Goal: Task Accomplishment & Management: Use online tool/utility

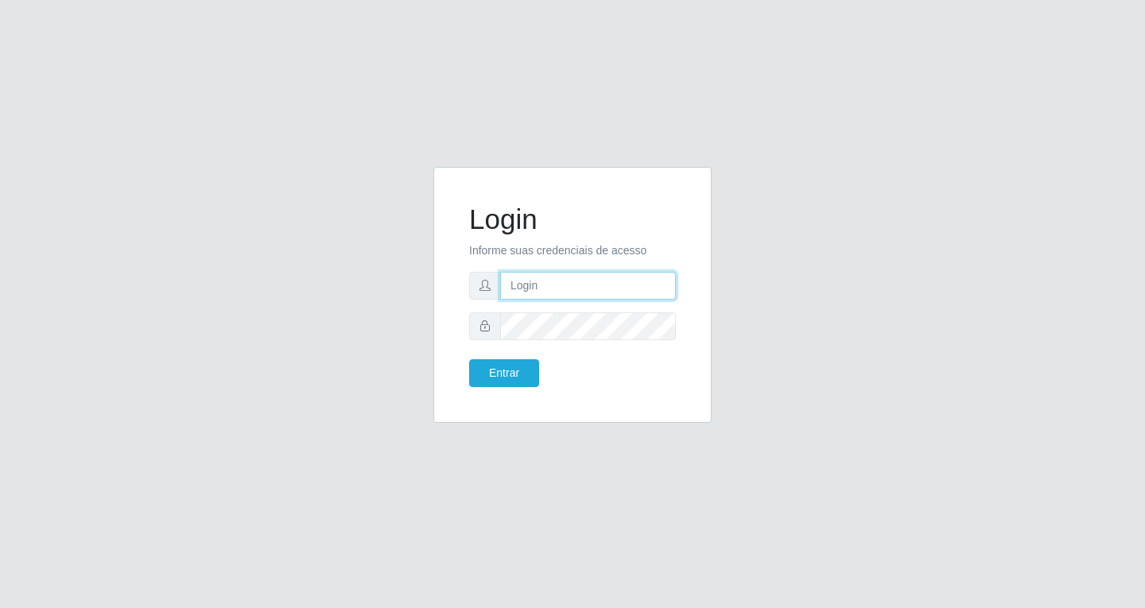
click at [516, 285] on input "text" at bounding box center [588, 286] width 176 height 28
type input "[EMAIL_ADDRESS][DOMAIN_NAME]"
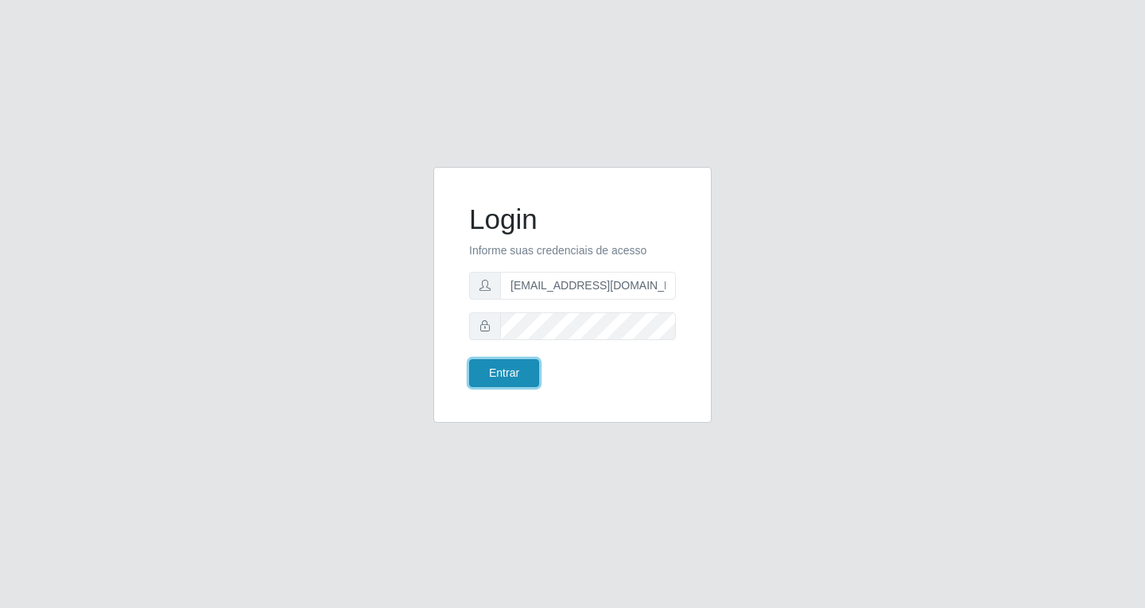
click at [505, 372] on button "Entrar" at bounding box center [504, 373] width 70 height 28
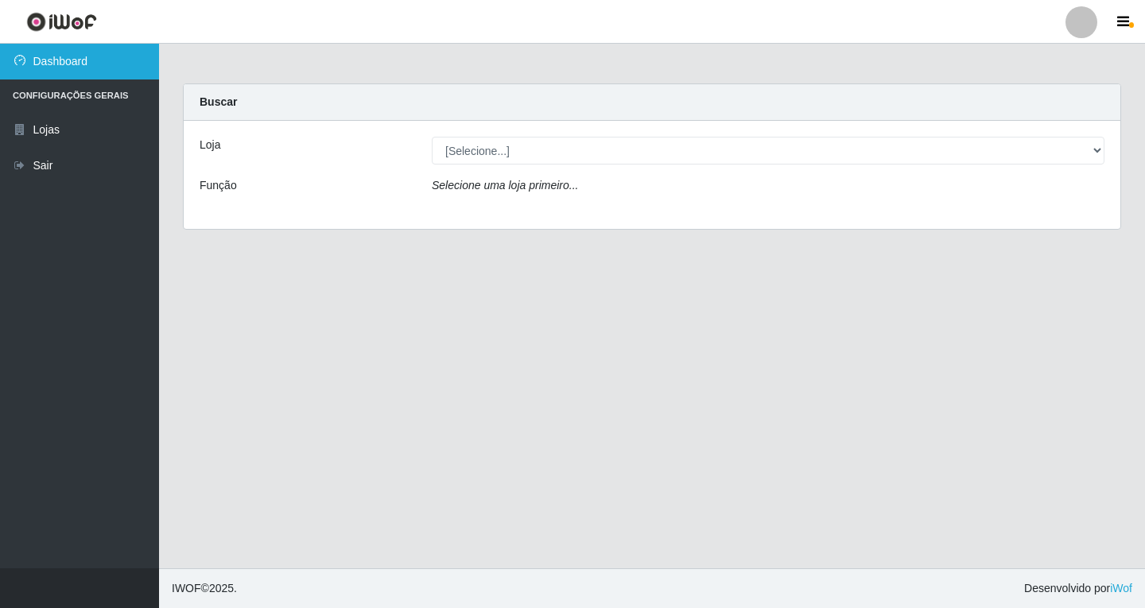
click at [87, 63] on link "Dashboard" at bounding box center [79, 62] width 159 height 36
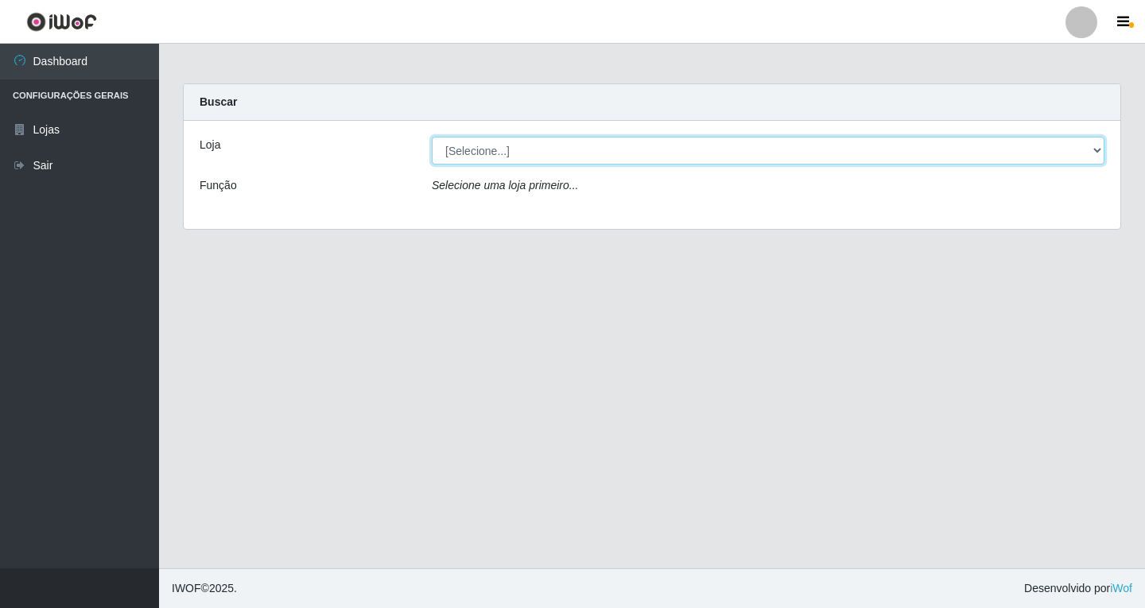
click at [1098, 143] on select "[Selecione...] SuperFácil Atacado - [GEOGRAPHIC_DATA]" at bounding box center [768, 151] width 673 height 28
select select "503"
click at [432, 137] on select "[Selecione...] SuperFácil Atacado - [GEOGRAPHIC_DATA]" at bounding box center [768, 151] width 673 height 28
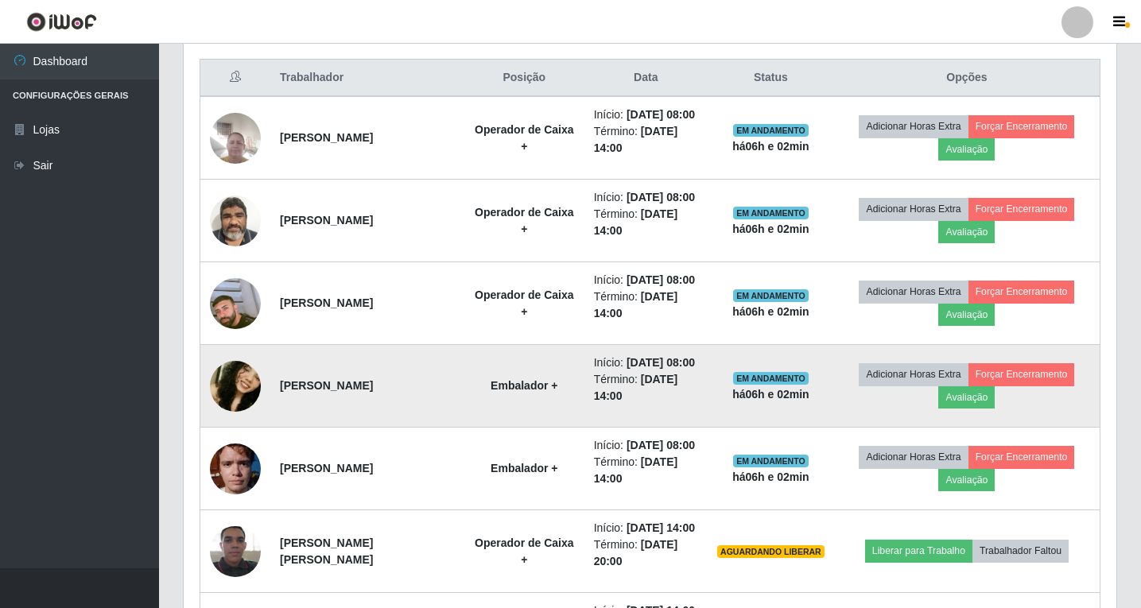
scroll to position [636, 0]
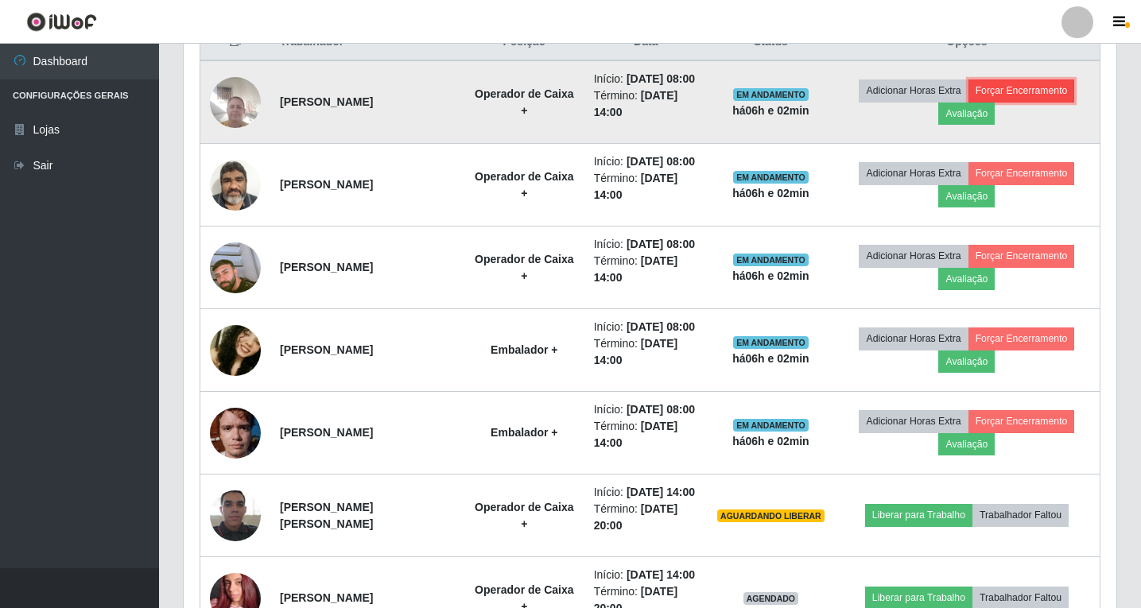
click at [1024, 90] on button "Forçar Encerramento" at bounding box center [1022, 91] width 107 height 22
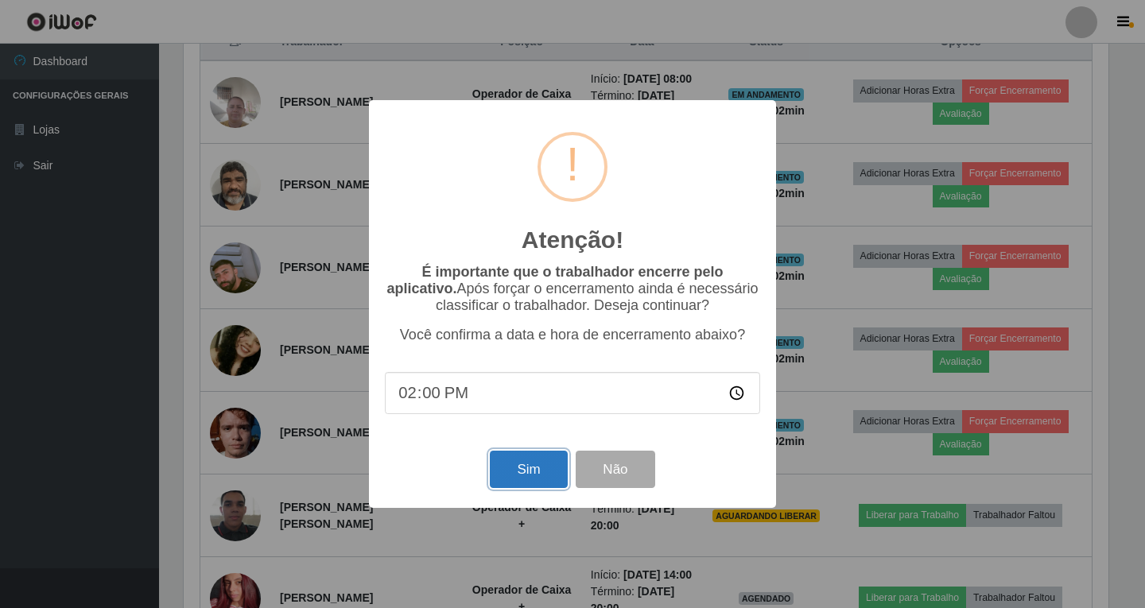
click at [532, 476] on button "Sim" at bounding box center [528, 469] width 77 height 37
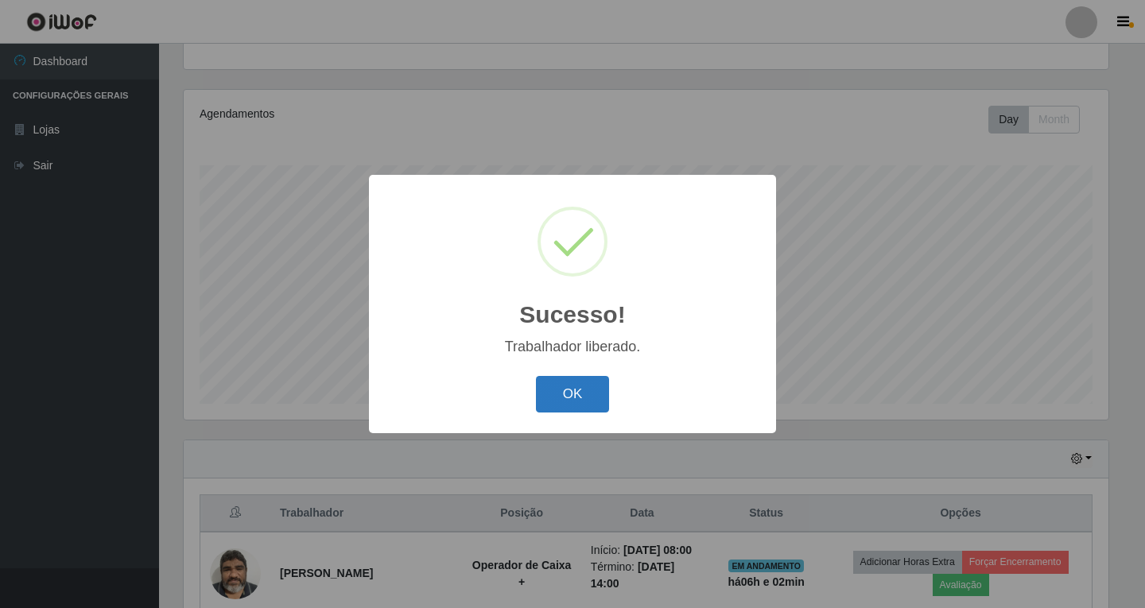
click at [585, 395] on button "OK" at bounding box center [573, 394] width 74 height 37
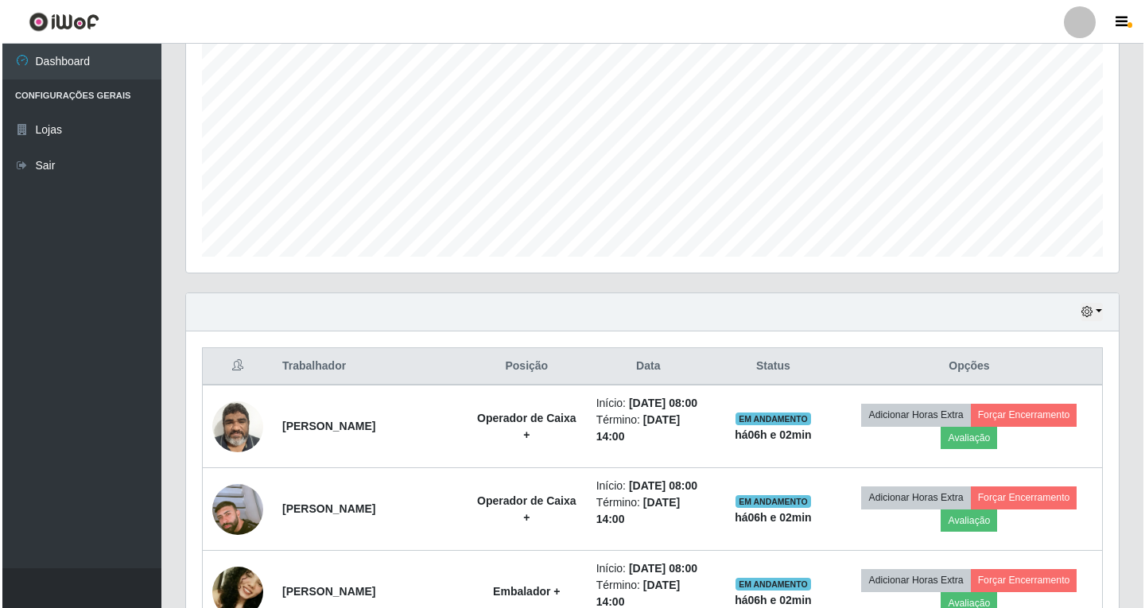
scroll to position [324, 0]
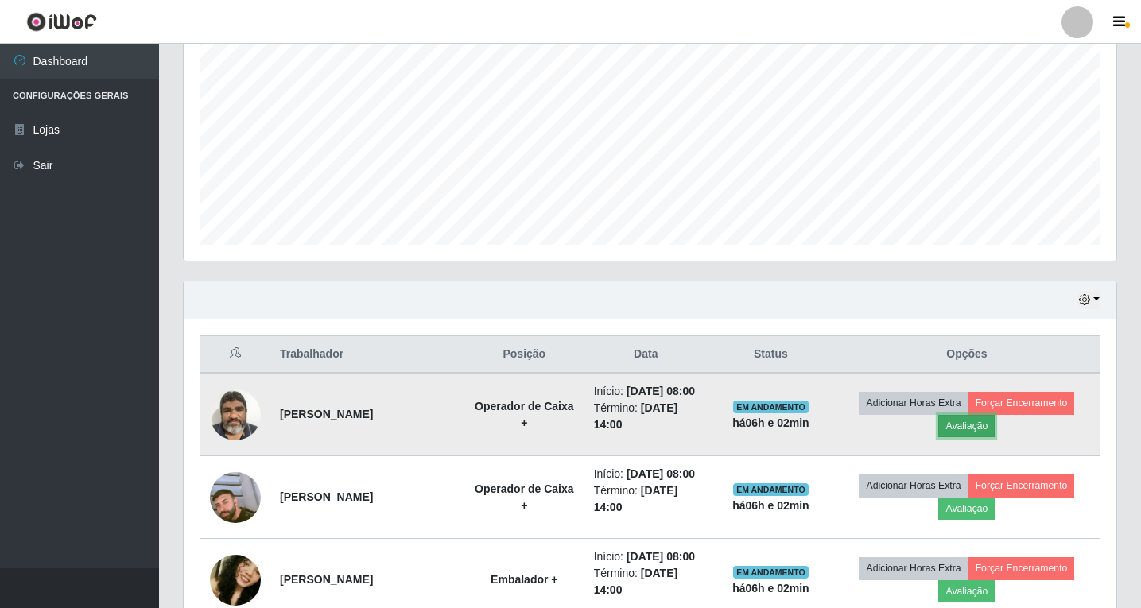
click at [969, 425] on button "Avaliação" at bounding box center [966, 426] width 56 height 22
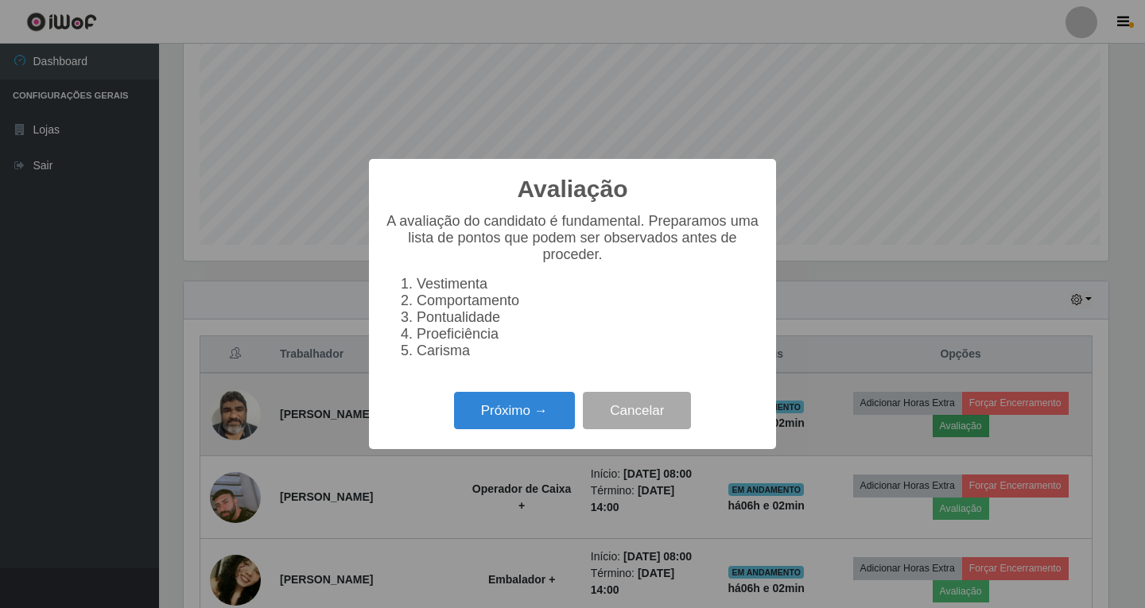
scroll to position [330, 925]
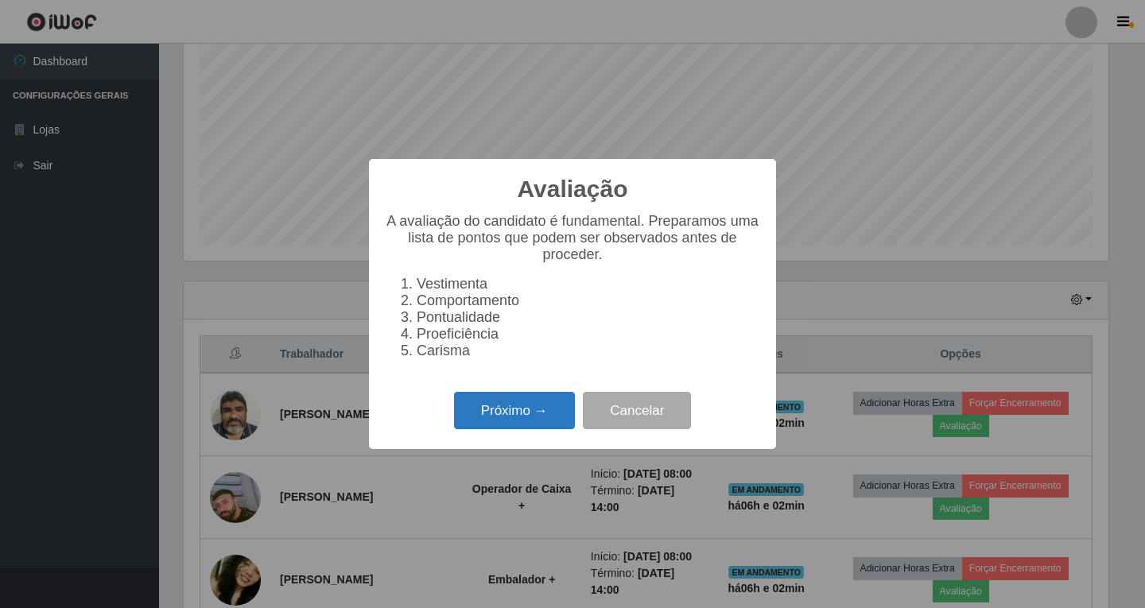
click at [522, 415] on button "Próximo →" at bounding box center [514, 410] width 121 height 37
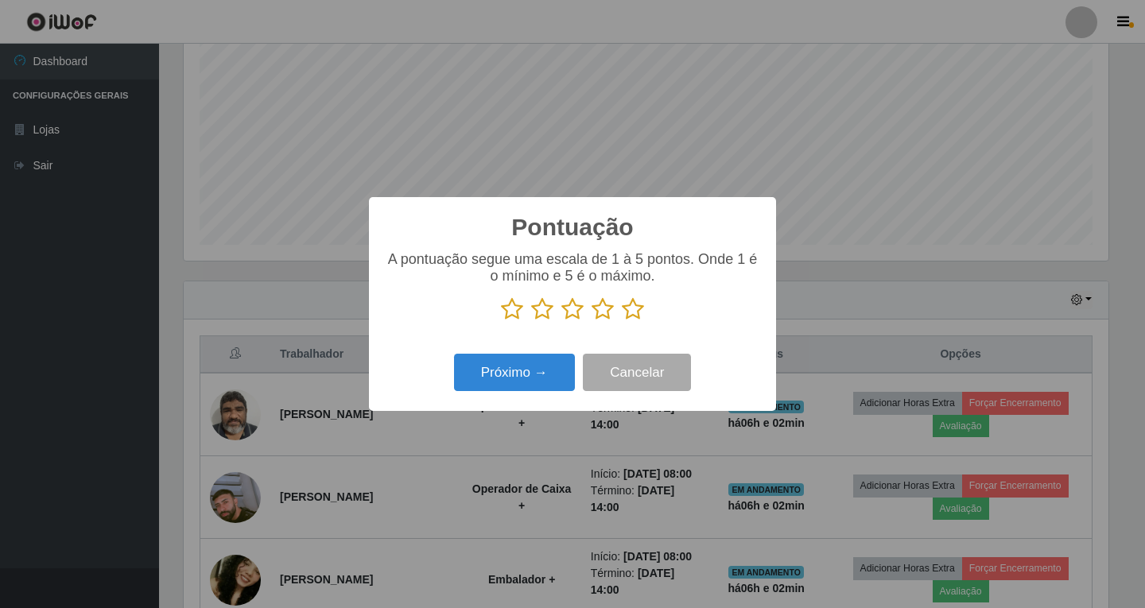
scroll to position [794843, 794248]
click at [636, 309] on icon at bounding box center [633, 309] width 22 height 24
click at [622, 321] on input "radio" at bounding box center [622, 321] width 0 height 0
click at [537, 372] on button "Próximo →" at bounding box center [514, 372] width 121 height 37
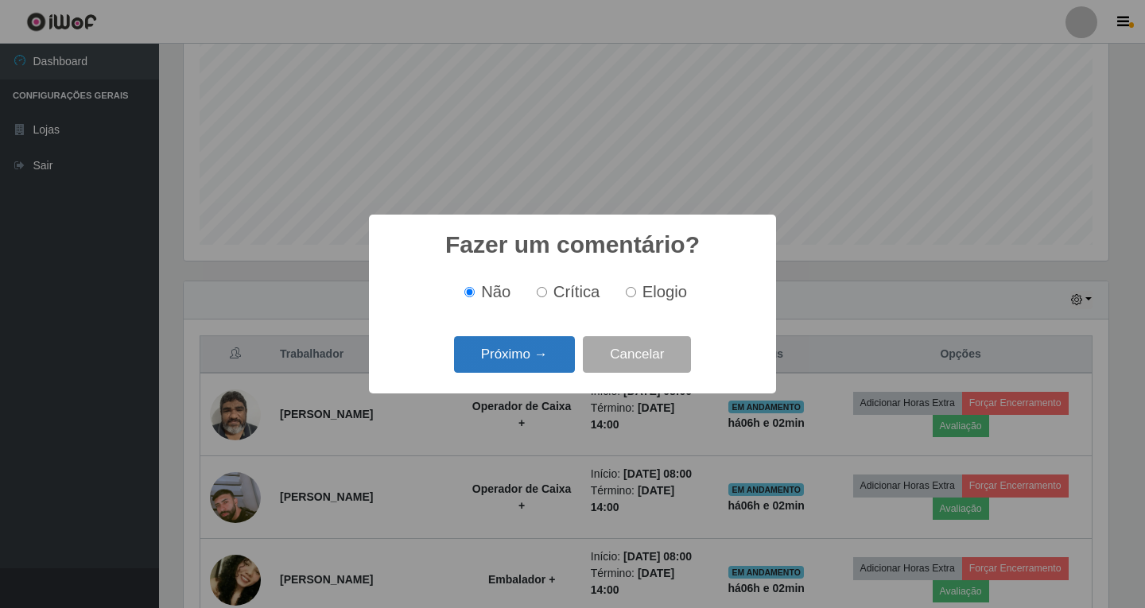
click at [513, 353] on button "Próximo →" at bounding box center [514, 354] width 121 height 37
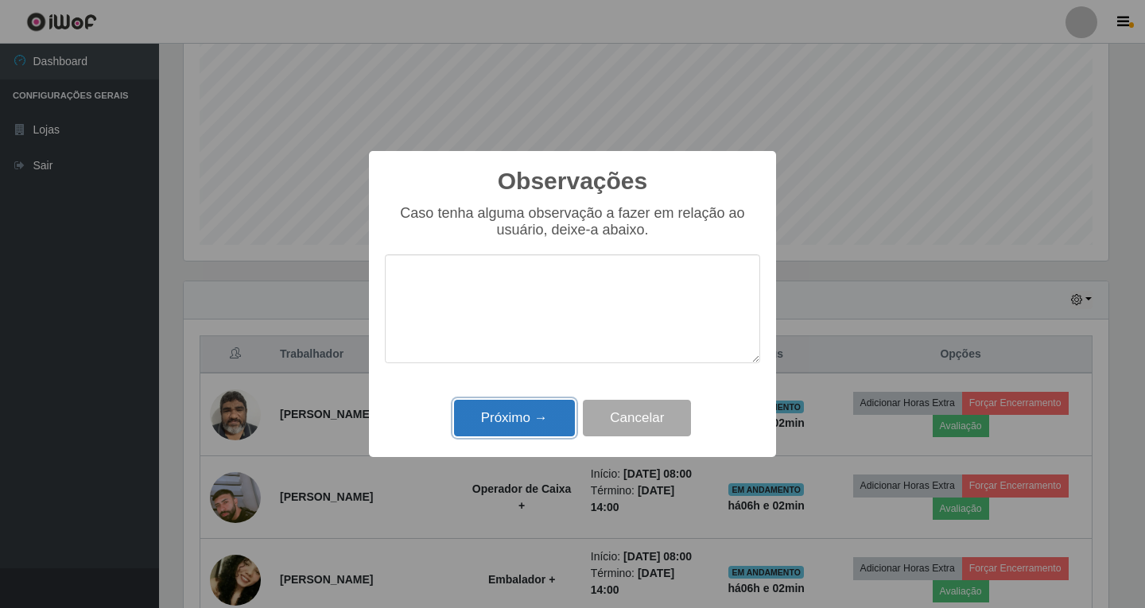
click at [520, 416] on button "Próximo →" at bounding box center [514, 418] width 121 height 37
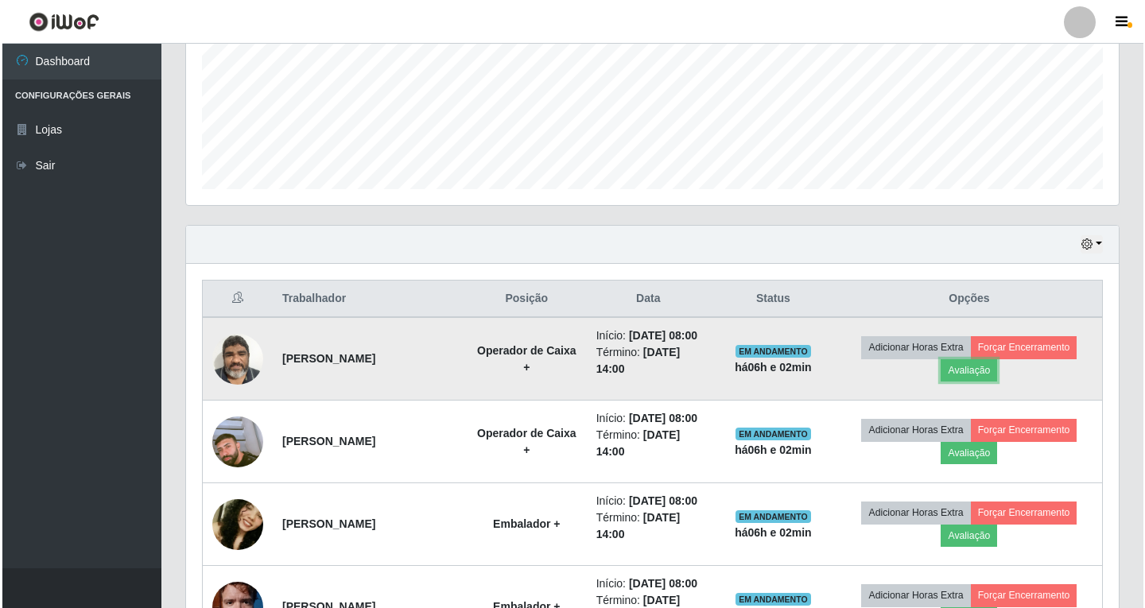
scroll to position [483, 0]
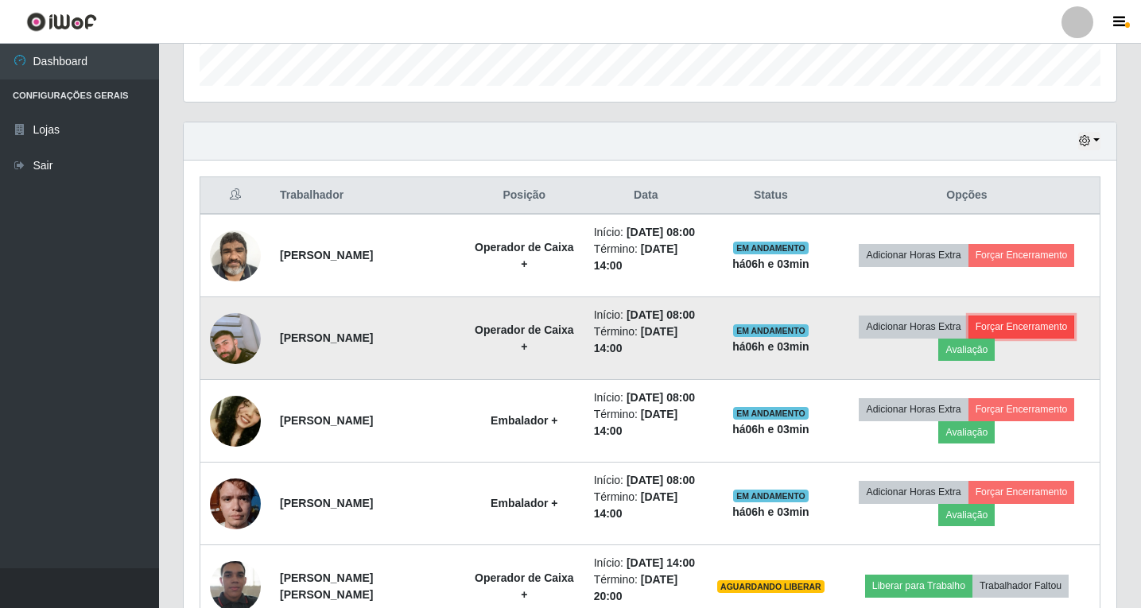
click at [1004, 331] on button "Forçar Encerramento" at bounding box center [1022, 327] width 107 height 22
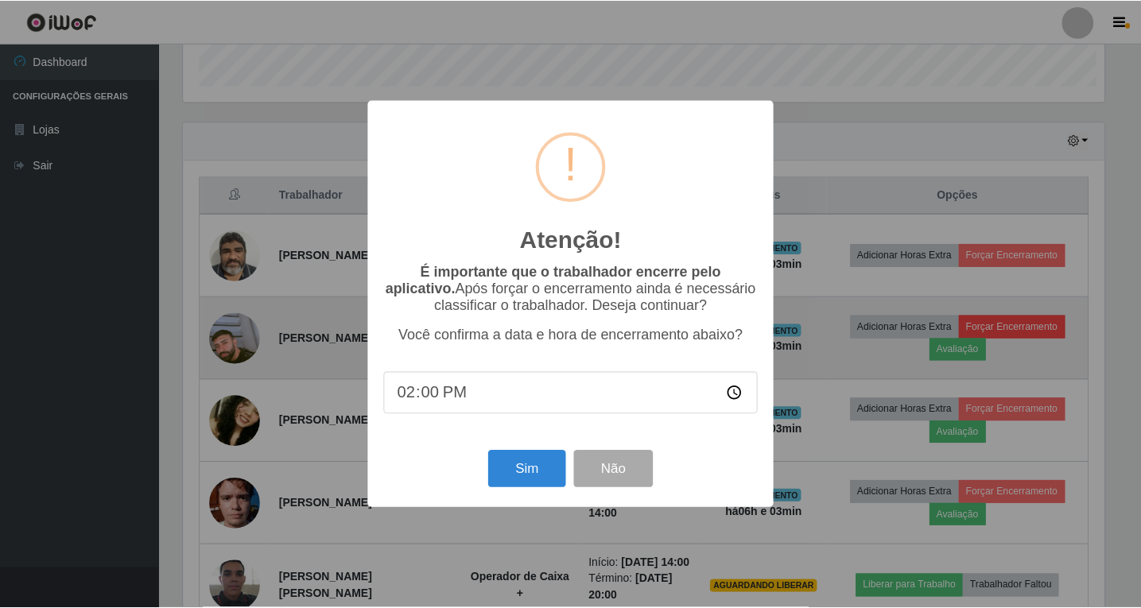
scroll to position [330, 925]
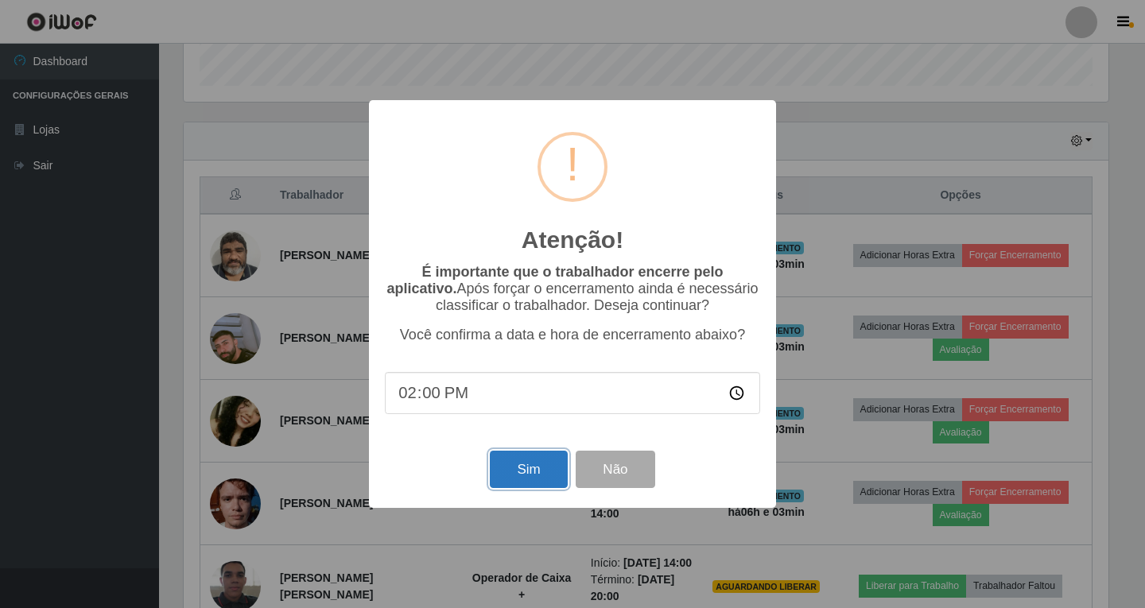
click at [536, 472] on button "Sim" at bounding box center [528, 469] width 77 height 37
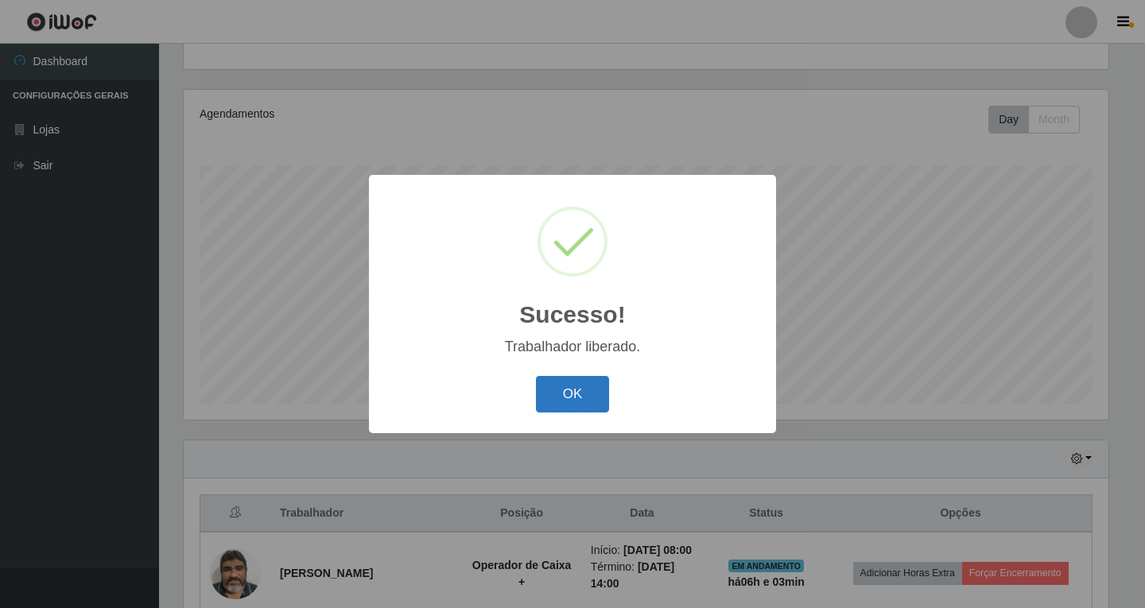
click at [592, 398] on button "OK" at bounding box center [573, 394] width 74 height 37
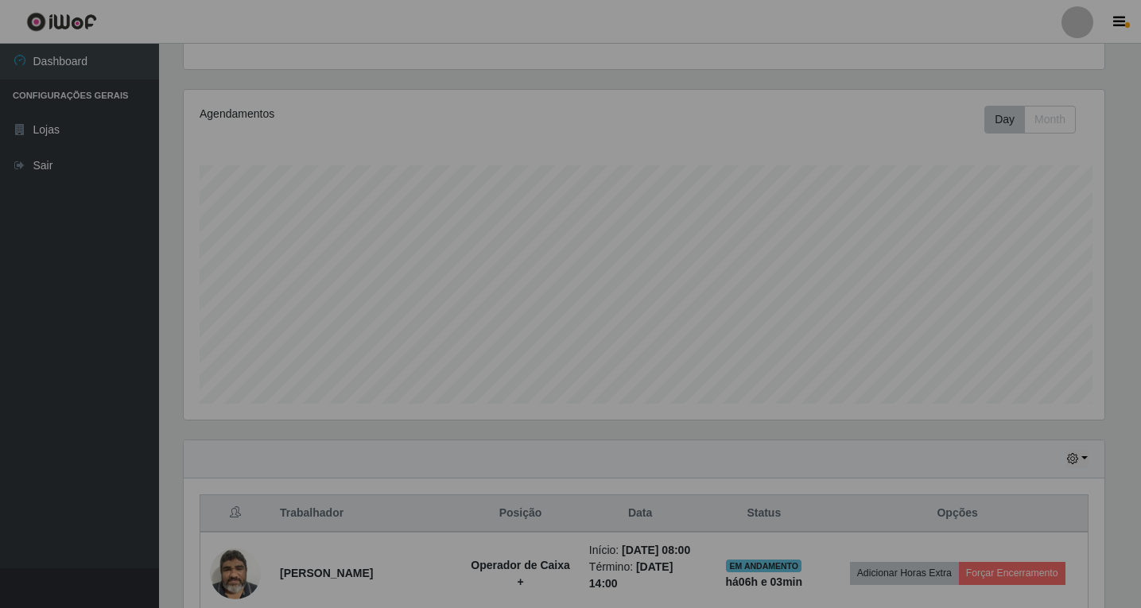
scroll to position [0, 0]
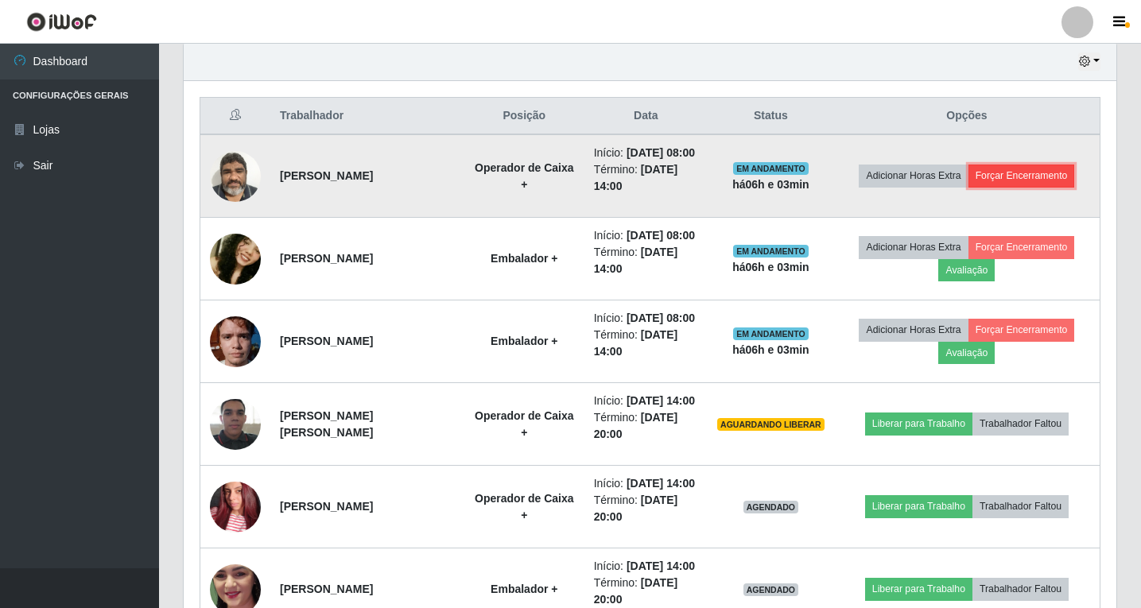
click at [1015, 177] on button "Forçar Encerramento" at bounding box center [1022, 176] width 107 height 22
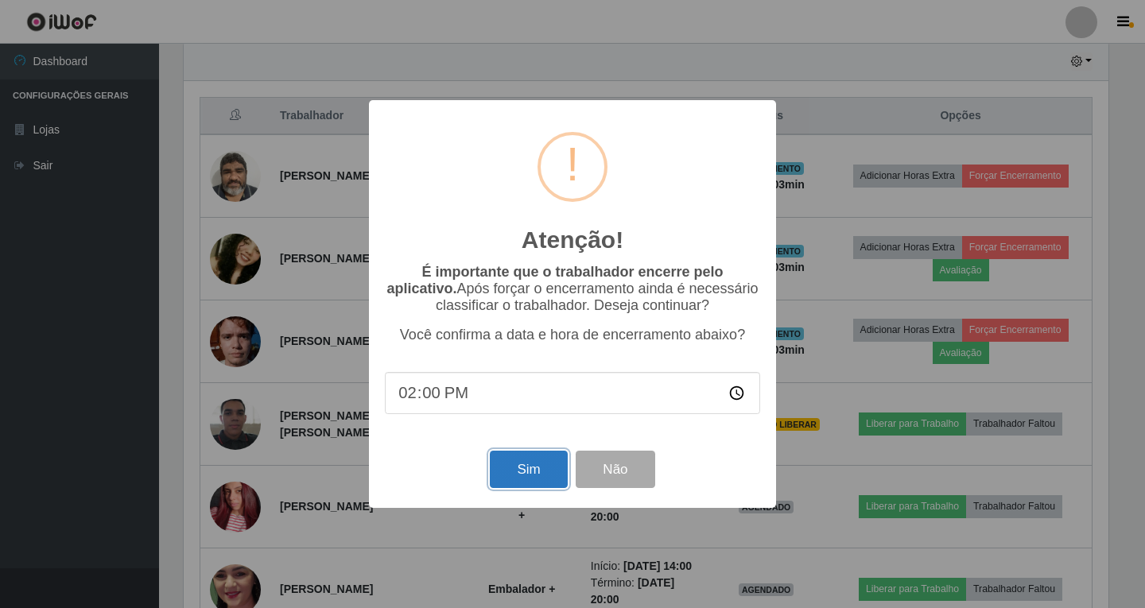
click at [533, 464] on button "Sim" at bounding box center [528, 469] width 77 height 37
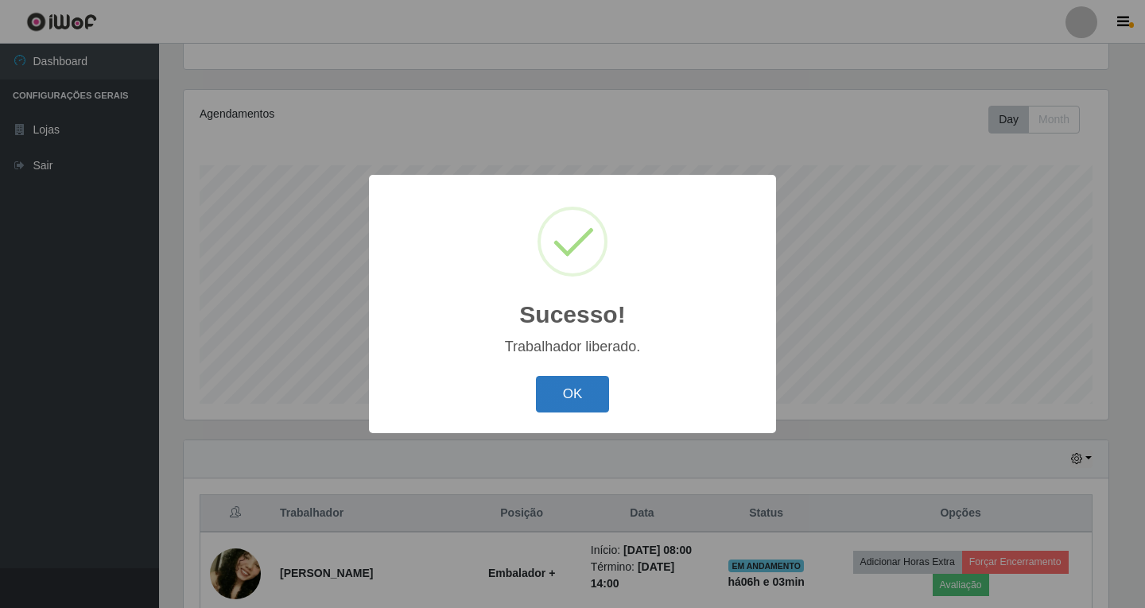
click at [595, 388] on button "OK" at bounding box center [573, 394] width 74 height 37
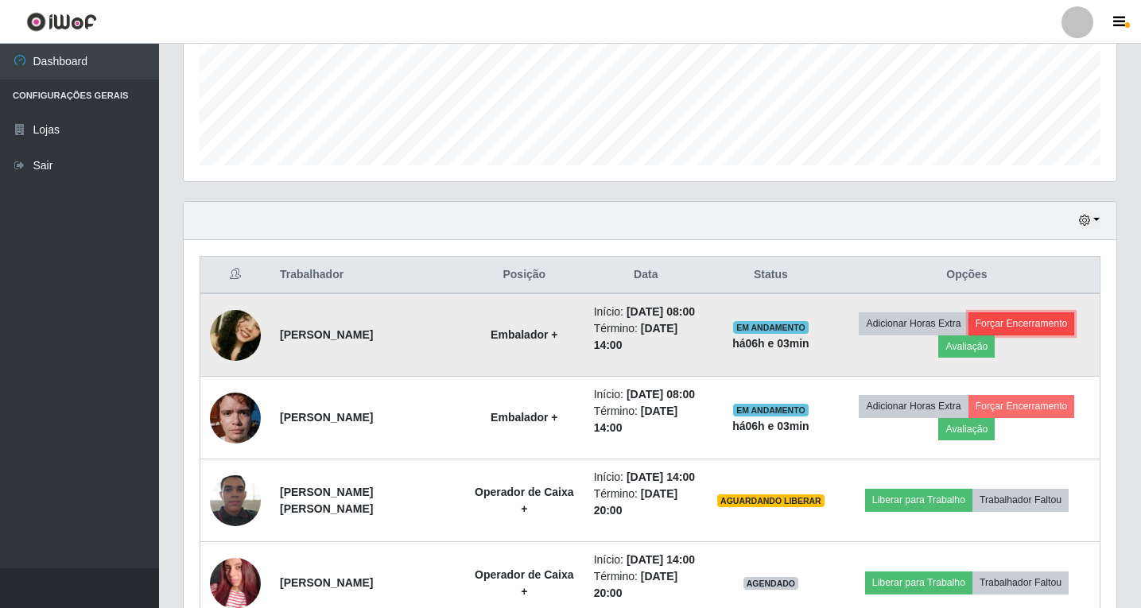
click at [1013, 317] on button "Forçar Encerramento" at bounding box center [1022, 324] width 107 height 22
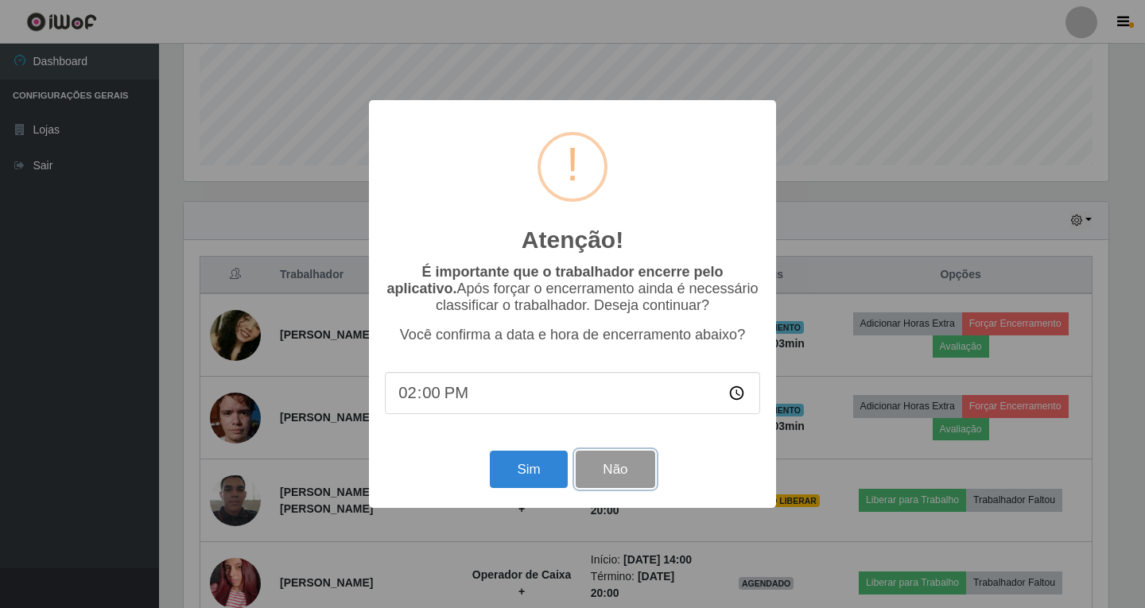
click at [619, 472] on button "Não" at bounding box center [615, 469] width 79 height 37
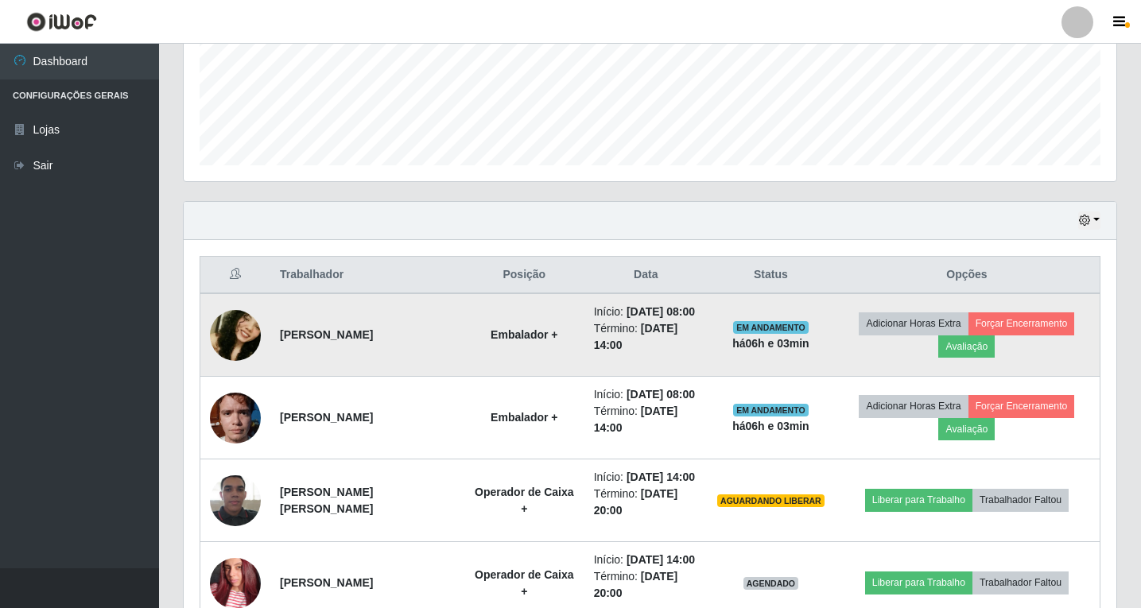
click at [234, 330] on img at bounding box center [235, 334] width 51 height 107
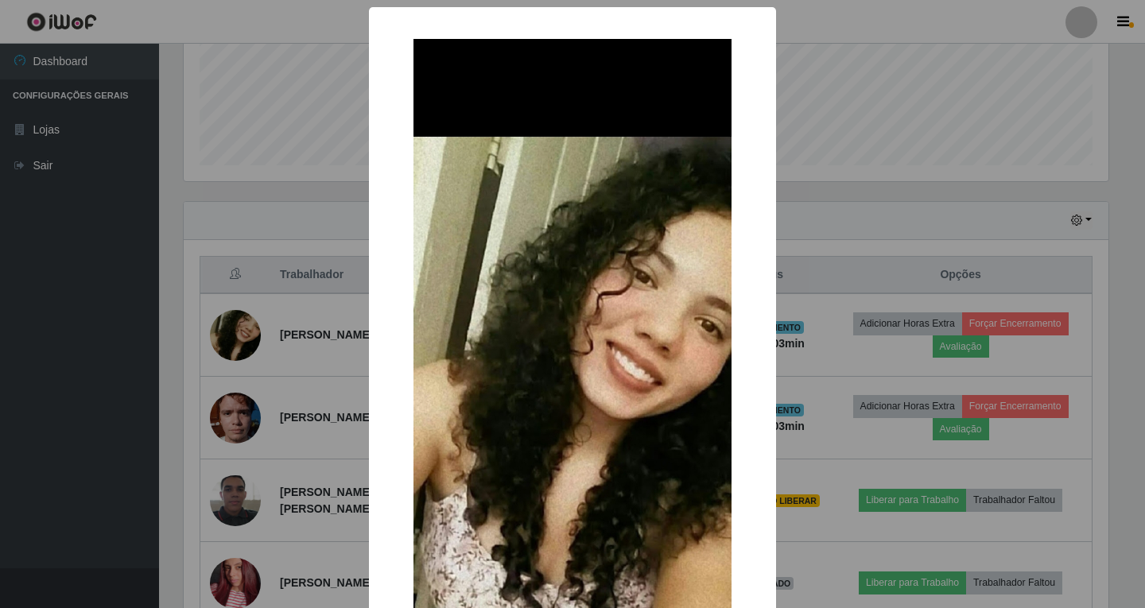
click at [816, 257] on div "× OK Cancel" at bounding box center [572, 304] width 1145 height 608
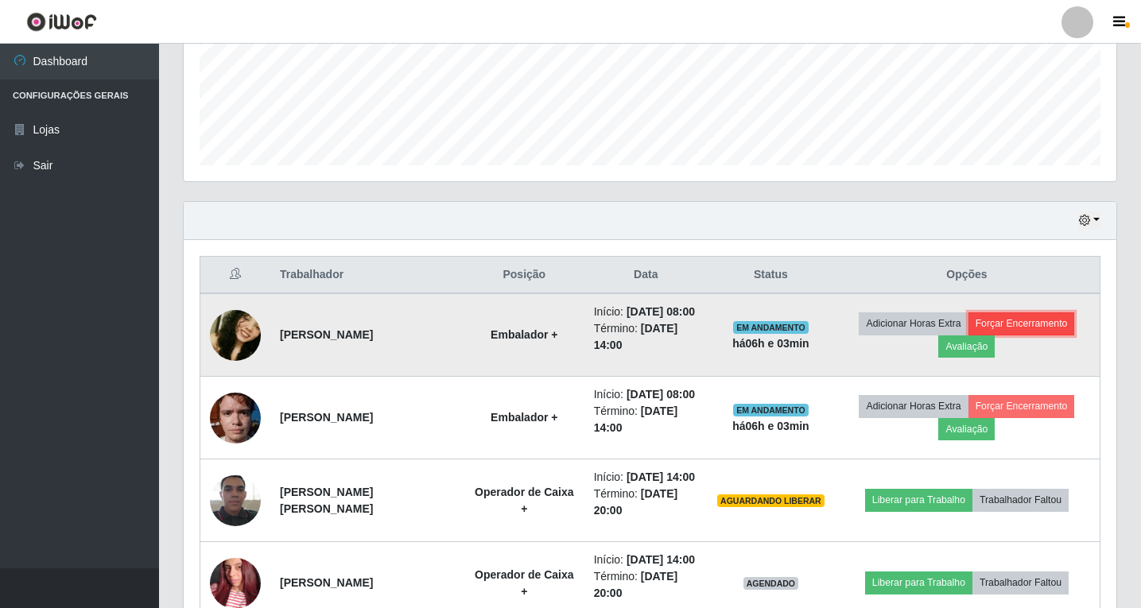
click at [1024, 320] on button "Forçar Encerramento" at bounding box center [1022, 324] width 107 height 22
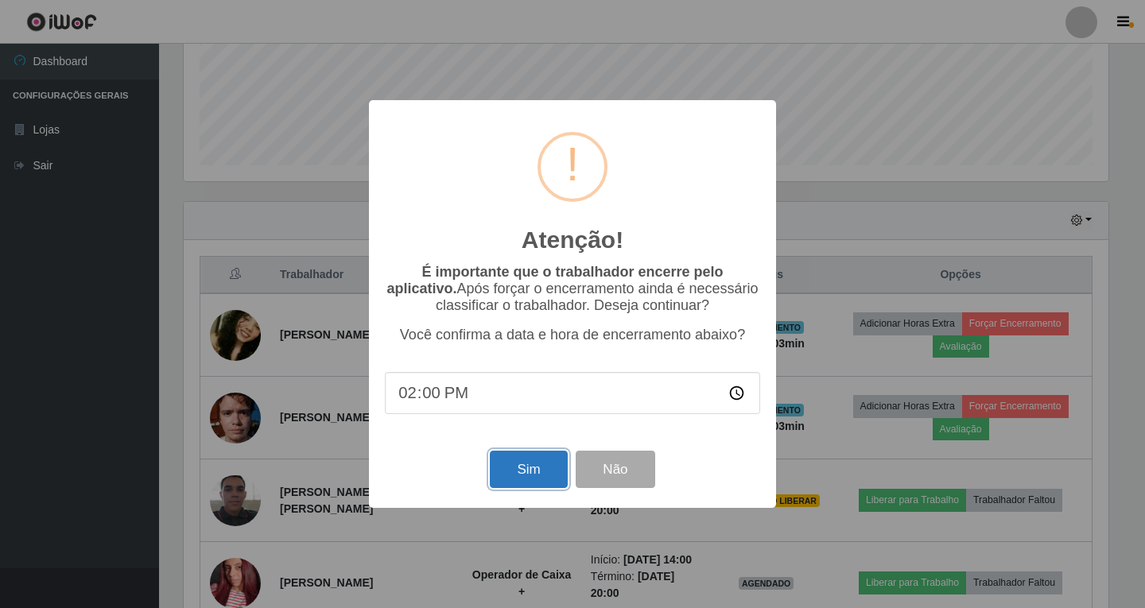
click at [535, 466] on button "Sim" at bounding box center [528, 469] width 77 height 37
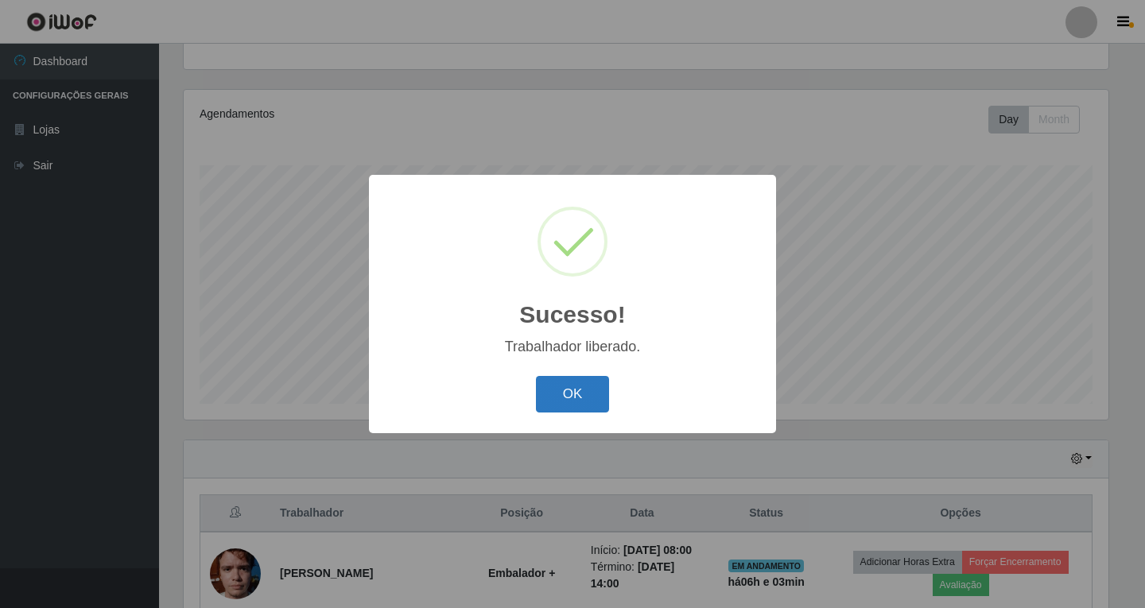
click at [579, 391] on button "OK" at bounding box center [573, 394] width 74 height 37
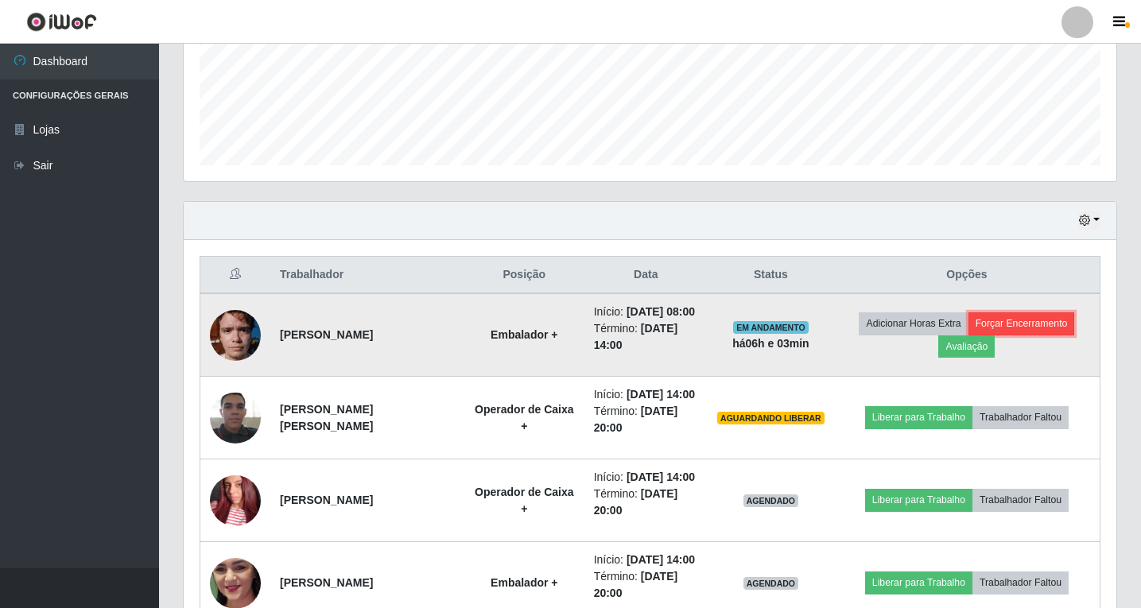
click at [1025, 322] on button "Forçar Encerramento" at bounding box center [1022, 324] width 107 height 22
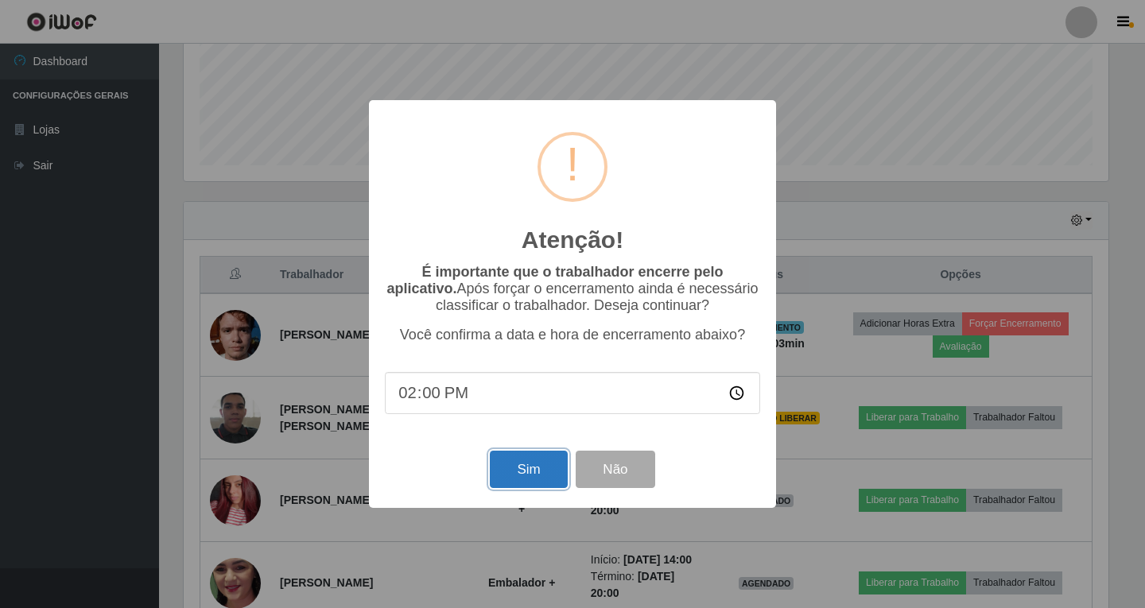
click at [533, 472] on button "Sim" at bounding box center [528, 469] width 77 height 37
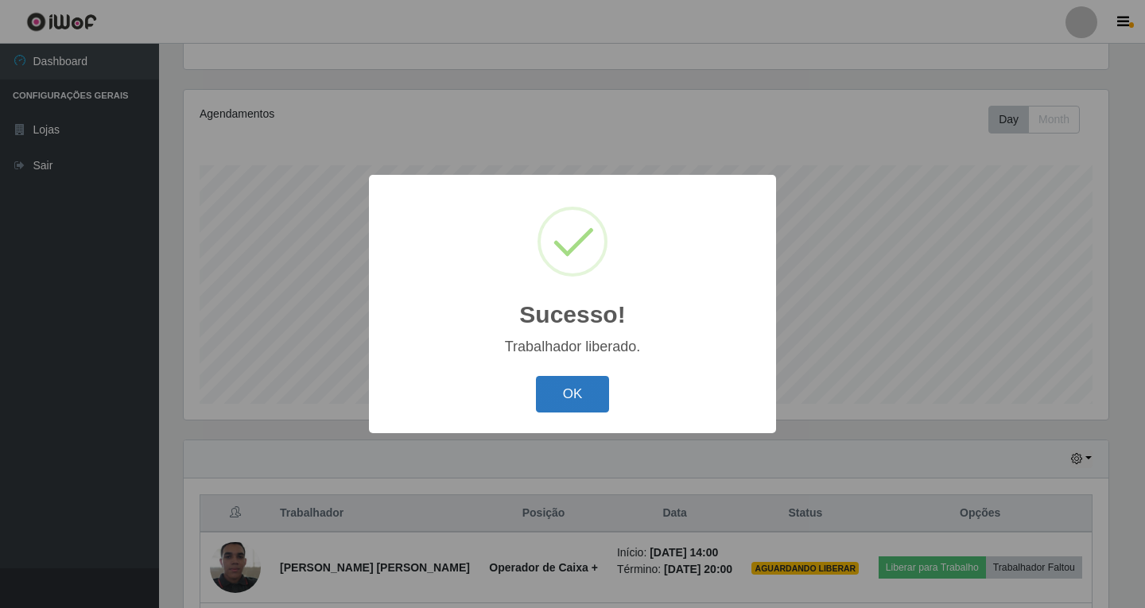
click at [561, 397] on button "OK" at bounding box center [573, 394] width 74 height 37
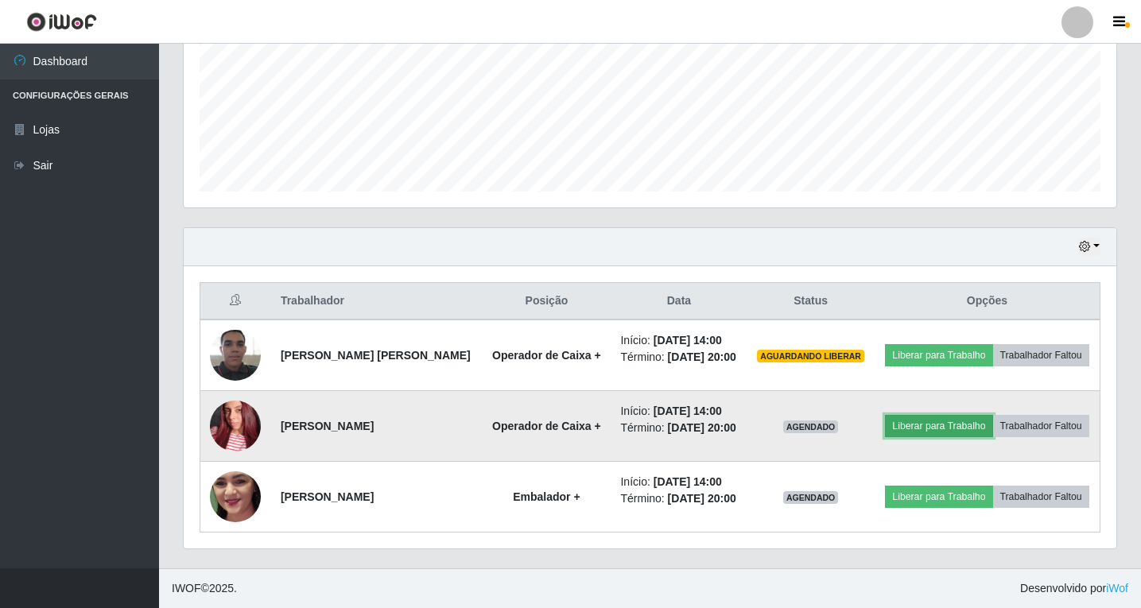
click at [942, 425] on button "Liberar para Trabalho" at bounding box center [938, 426] width 107 height 22
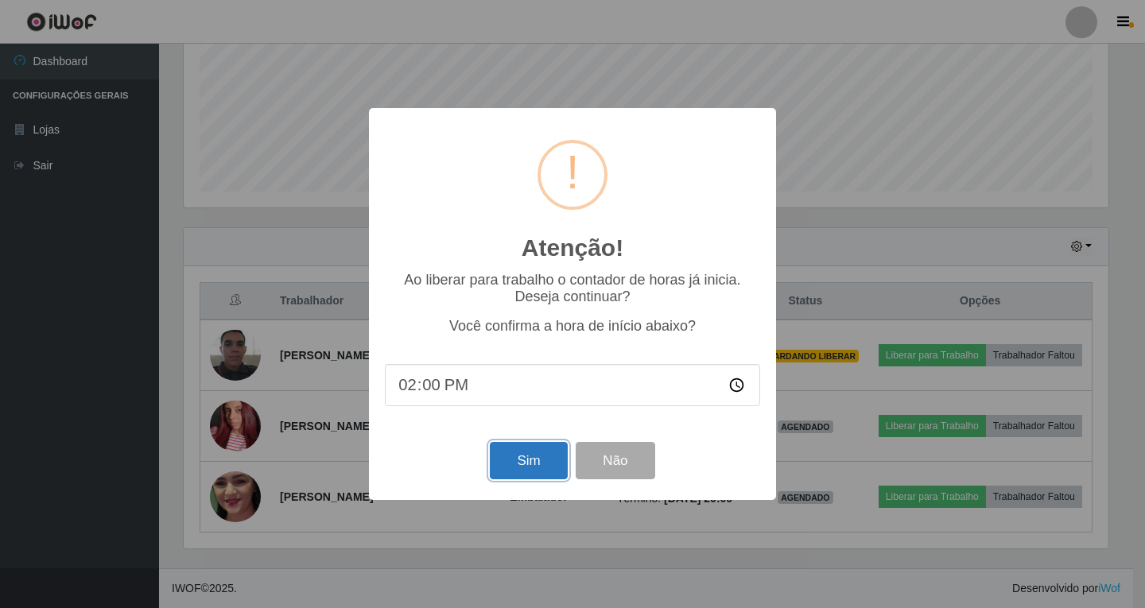
click at [531, 457] on button "Sim" at bounding box center [528, 460] width 77 height 37
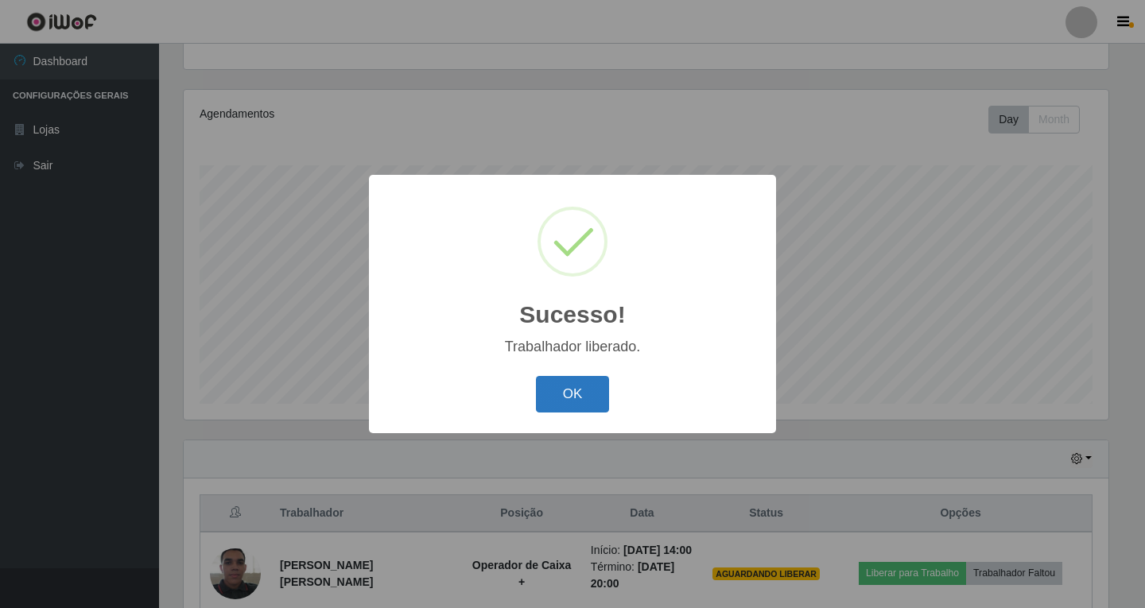
click at [581, 401] on button "OK" at bounding box center [573, 394] width 74 height 37
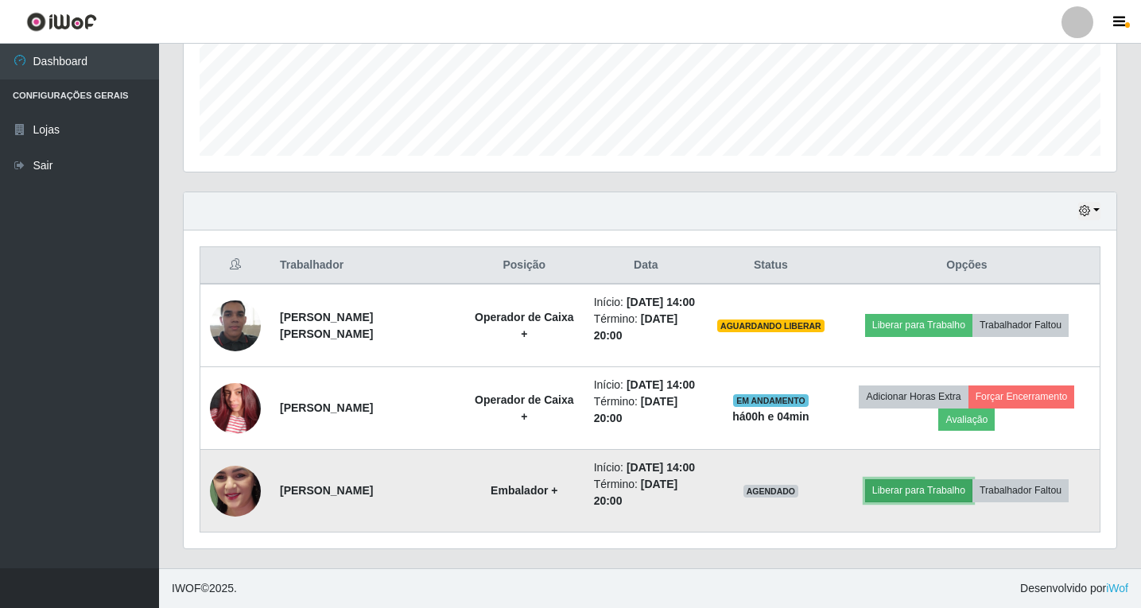
click at [906, 483] on button "Liberar para Trabalho" at bounding box center [918, 490] width 107 height 22
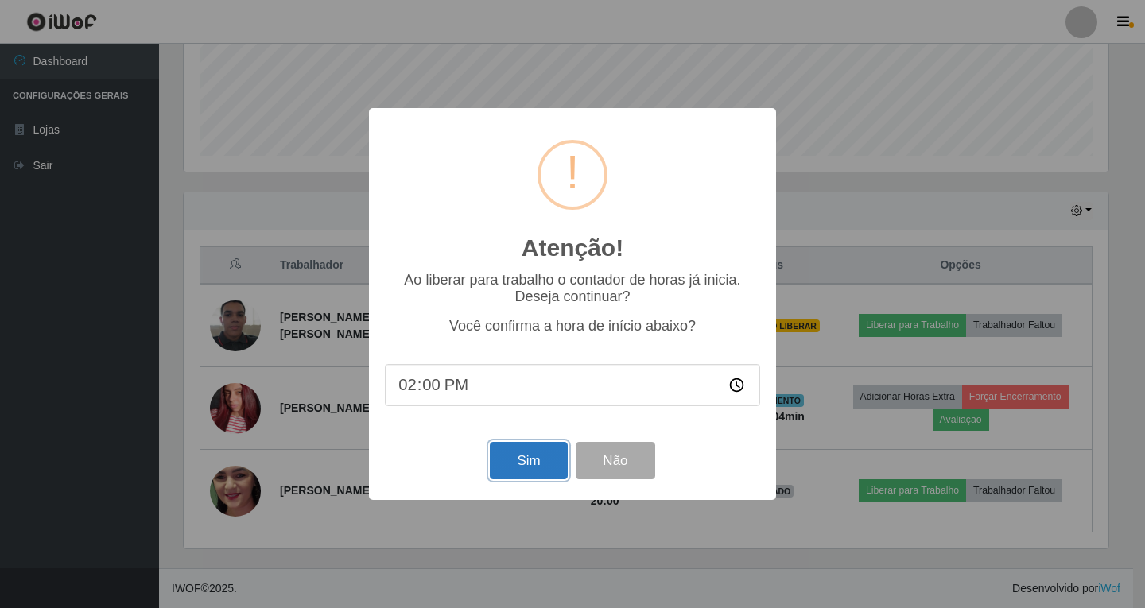
click at [534, 461] on button "Sim" at bounding box center [528, 460] width 77 height 37
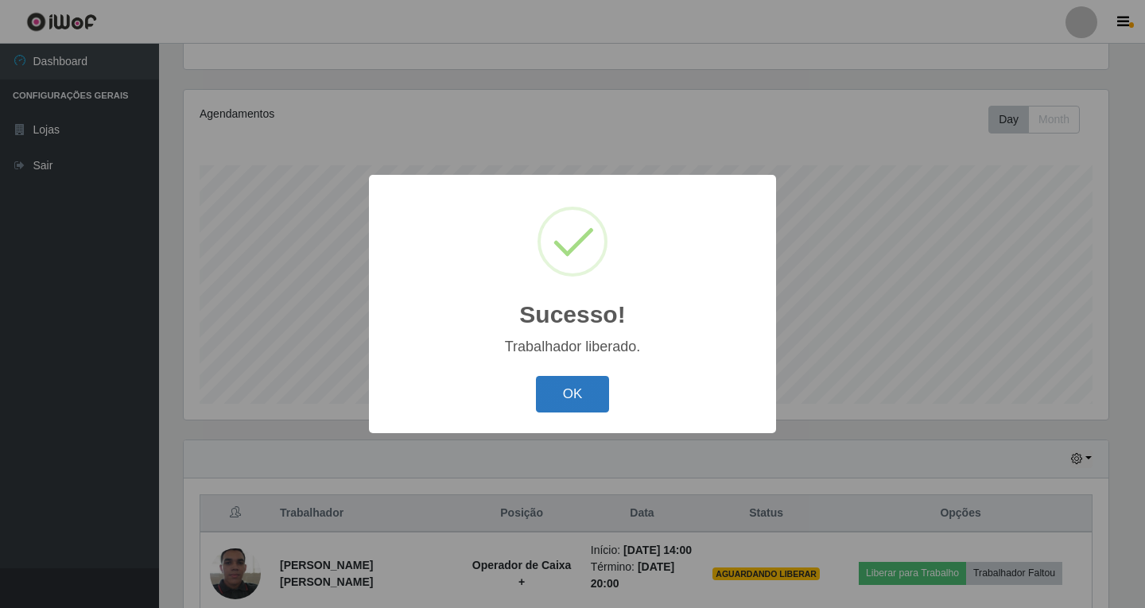
click at [555, 397] on button "OK" at bounding box center [573, 394] width 74 height 37
